Goal: Information Seeking & Learning: Learn about a topic

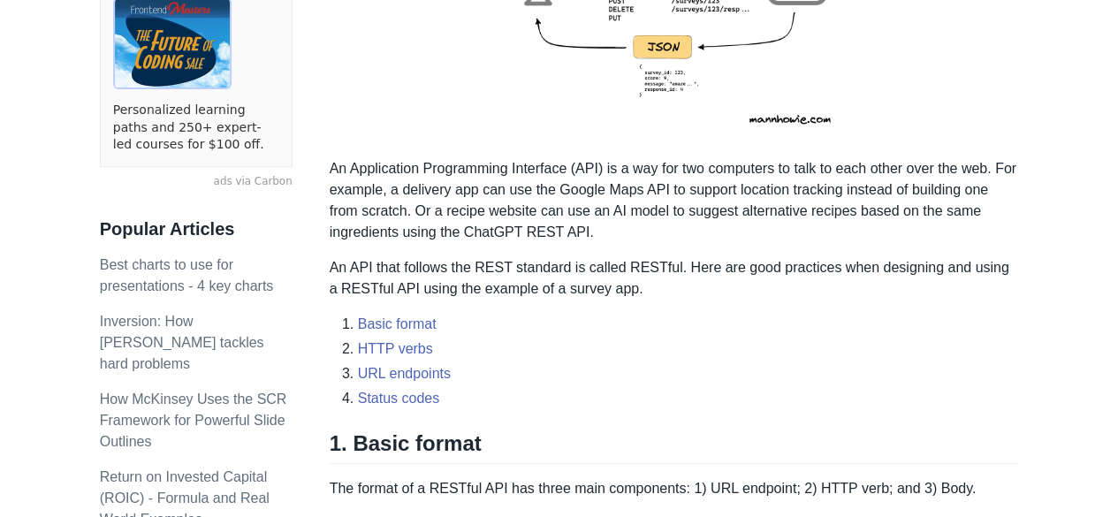
scroll to position [473, 0]
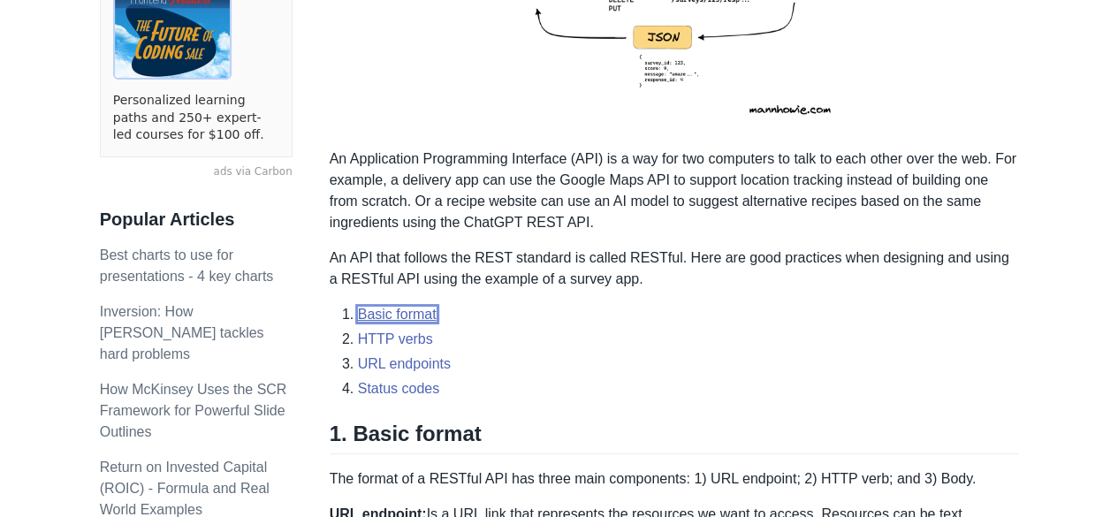
click at [393, 321] on link "Basic format" at bounding box center [397, 314] width 79 height 15
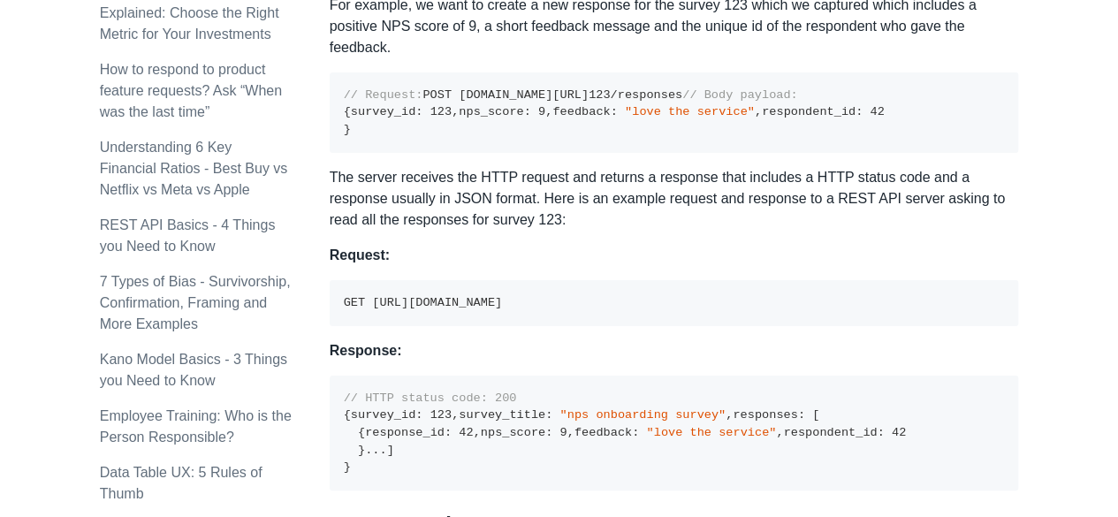
scroll to position [1196, 0]
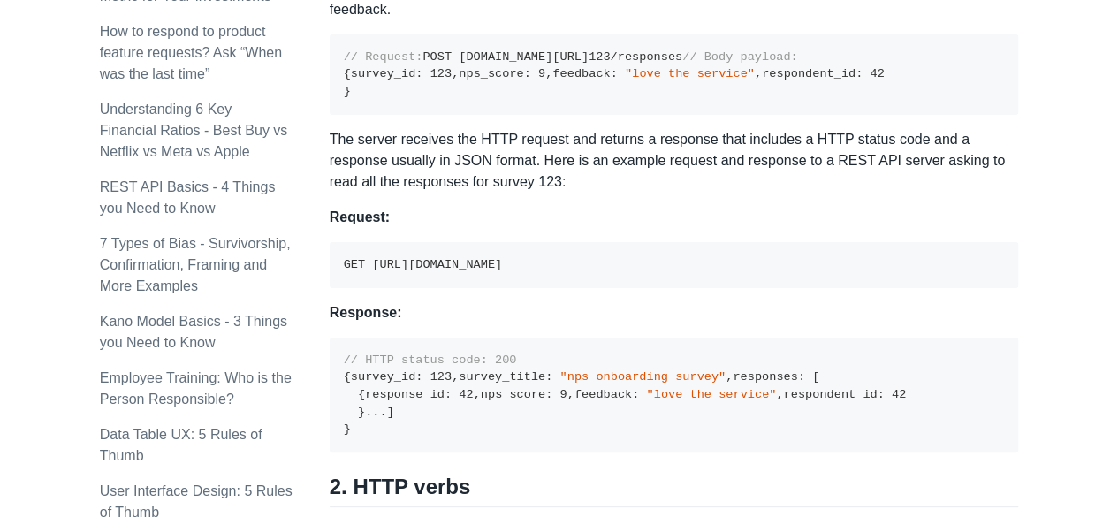
click at [546, 228] on p "Request:" at bounding box center [674, 217] width 689 height 21
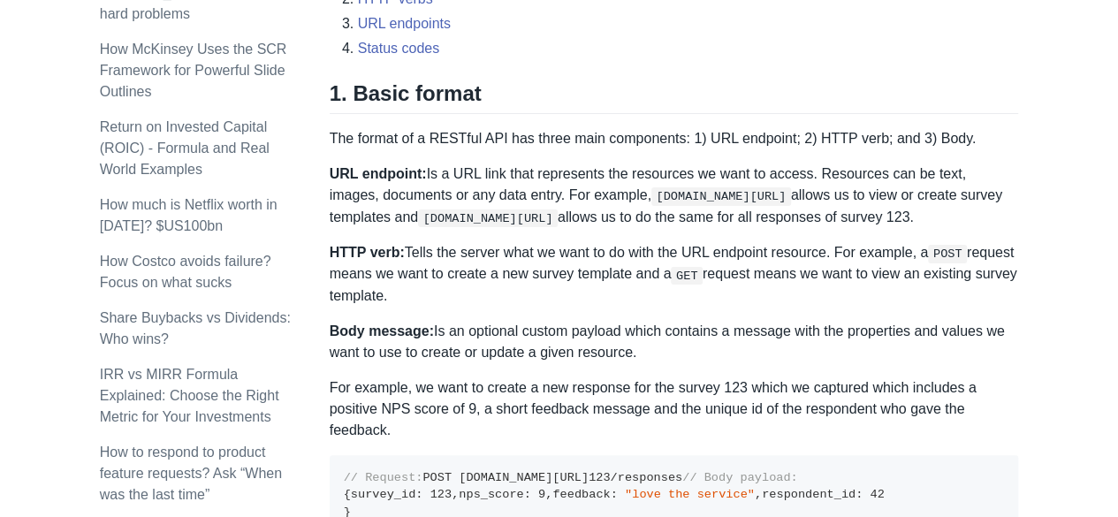
scroll to position [807, 0]
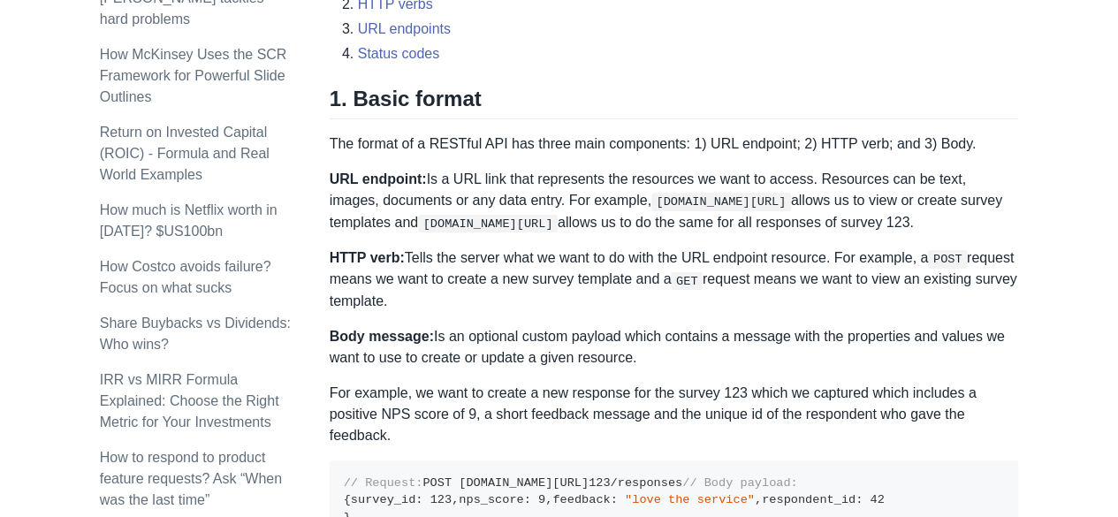
drag, startPoint x: 330, startPoint y: 100, endPoint x: 633, endPoint y: 361, distance: 400.9
copy div "1. Basic format The format of a RESTful API has three main components: 1) URL e…"
click at [484, 189] on p "URL endpoint: Is a URL link that represents the resources we want to access. Re…" at bounding box center [674, 201] width 689 height 64
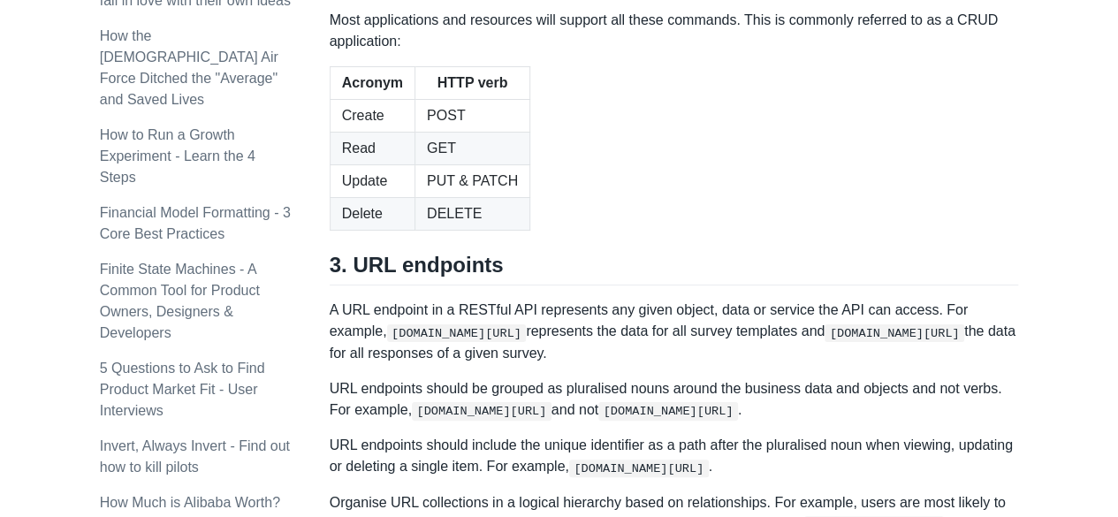
scroll to position [1939, 0]
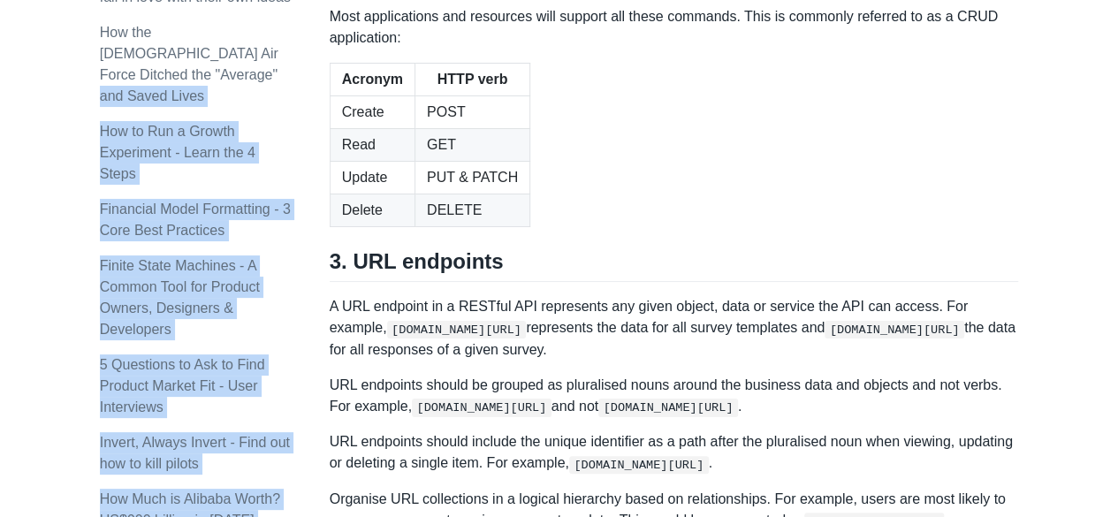
drag, startPoint x: 327, startPoint y: 59, endPoint x: 461, endPoint y: 178, distance: 179.0
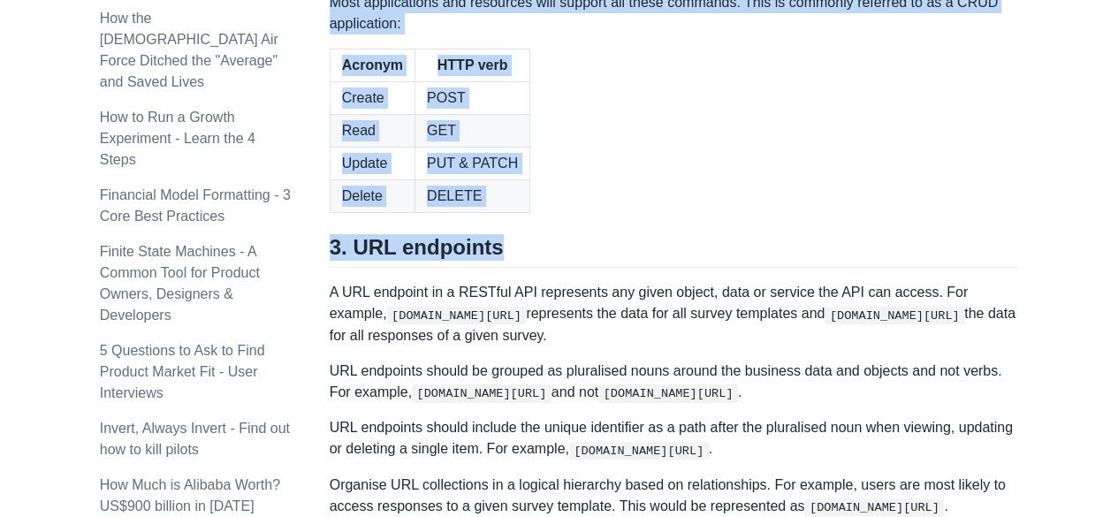
scroll to position [1955, 0]
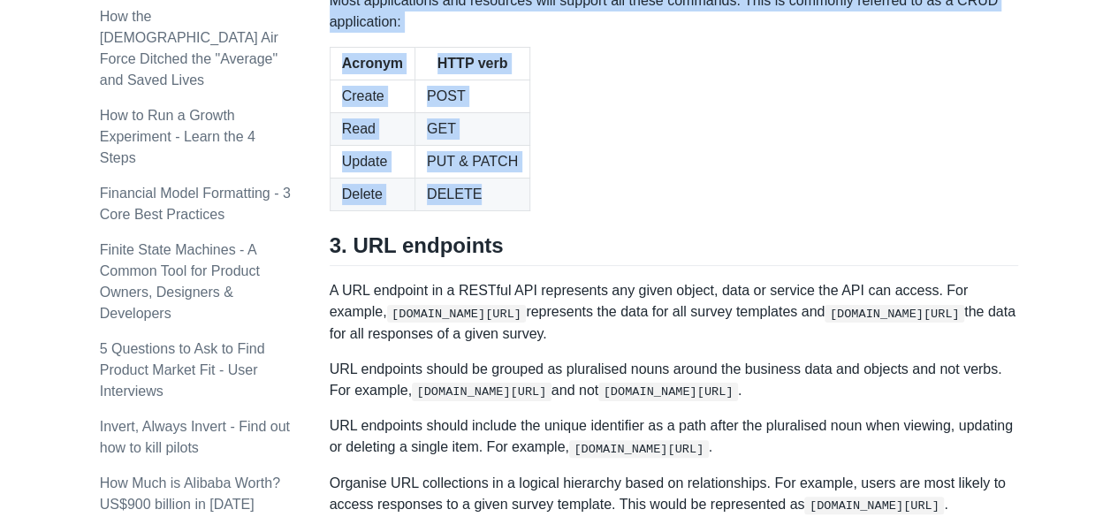
drag, startPoint x: 334, startPoint y: 63, endPoint x: 532, endPoint y: 466, distance: 448.8
copy div "2. HTTP verbs There are 5 basic verb commands when making a HTTP request: GET :…"
click at [698, 33] on p "Most applications and resources will support all these commands. This is common…" at bounding box center [674, 11] width 689 height 42
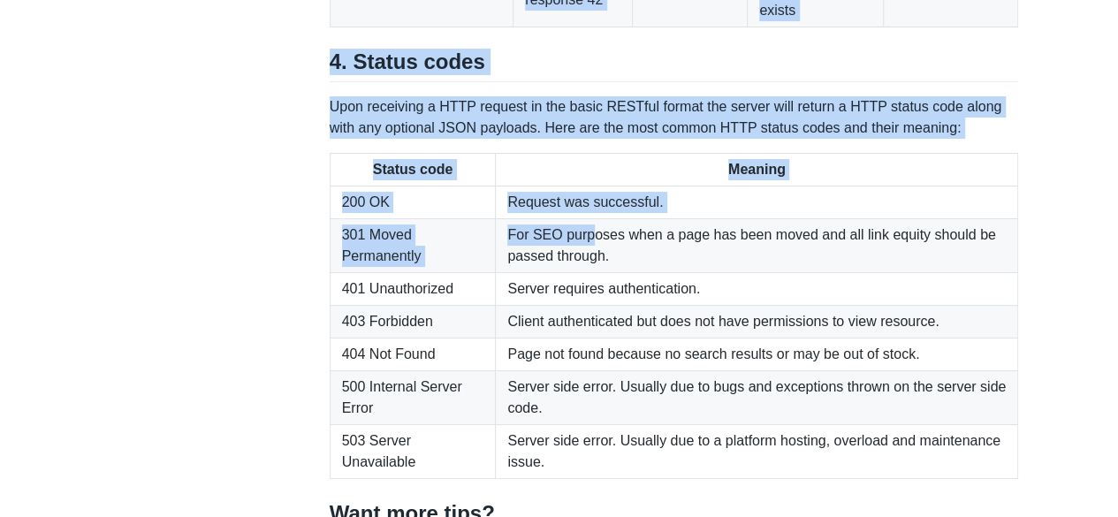
scroll to position [2896, 0]
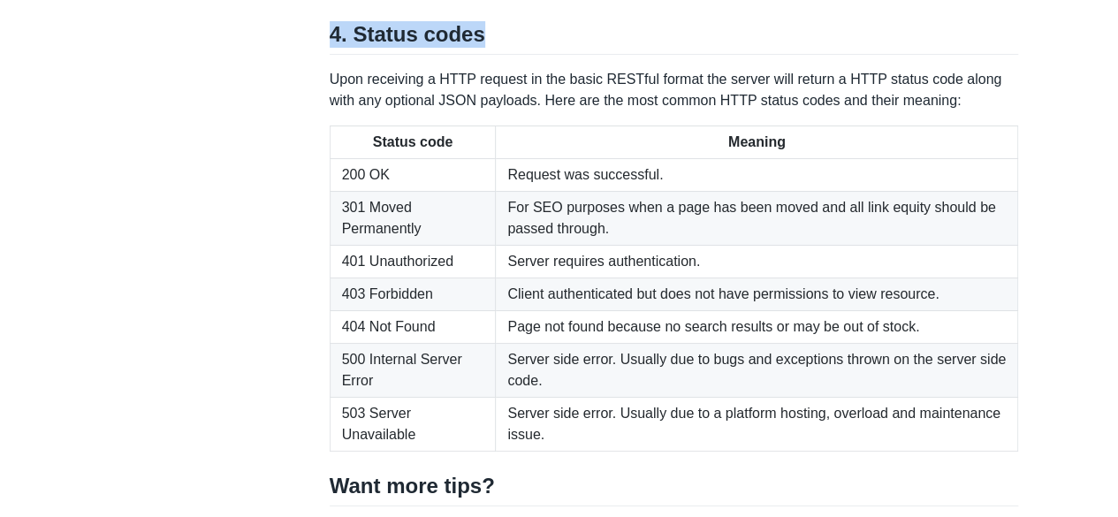
drag, startPoint x: 330, startPoint y: 80, endPoint x: 964, endPoint y: 279, distance: 663.9
copy div "3. URL endpoints A URL endpoint in a RESTful API represents any given object, d…"
click at [523, 55] on h2 "4. Status codes" at bounding box center [674, 38] width 689 height 34
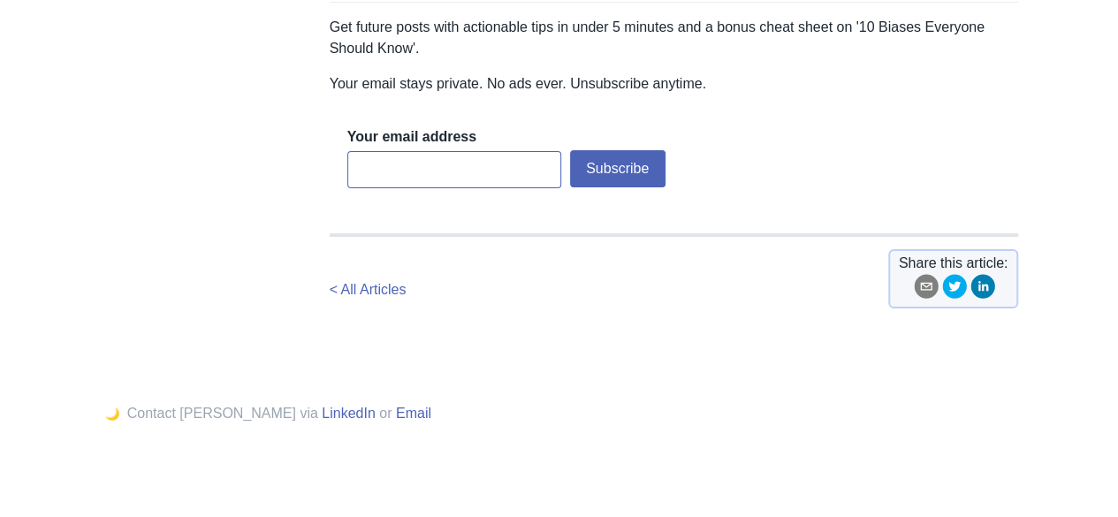
scroll to position [3532, 0]
drag, startPoint x: 329, startPoint y: 64, endPoint x: 652, endPoint y: 80, distance: 323.7
copy div "4. Status codes Upon receiving a HTTP request in the basic RESTful format the s…"
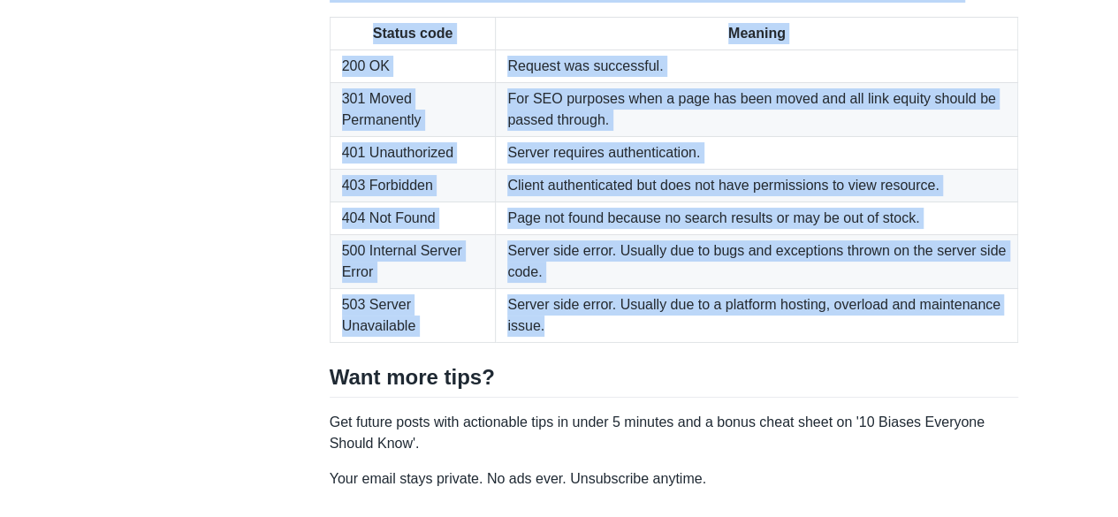
scroll to position [3001, 0]
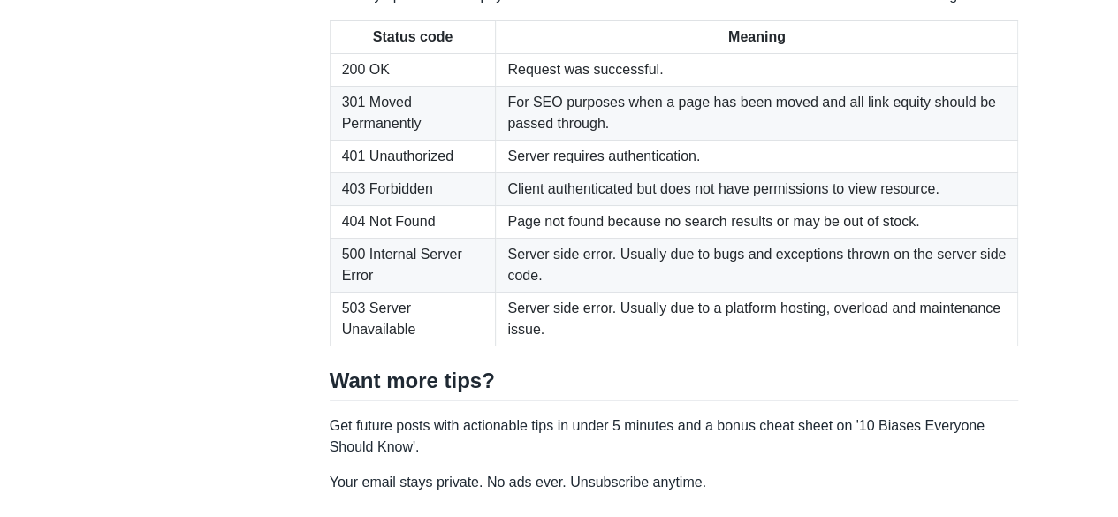
drag, startPoint x: 611, startPoint y: 233, endPoint x: 569, endPoint y: 136, distance: 106.0
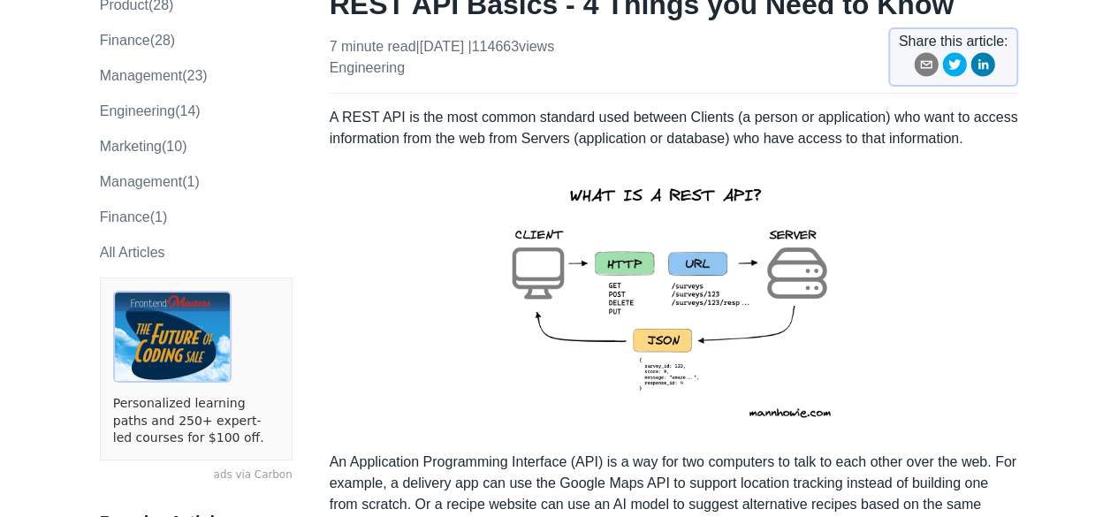
scroll to position [0, 0]
